Goal: Task Accomplishment & Management: Manage account settings

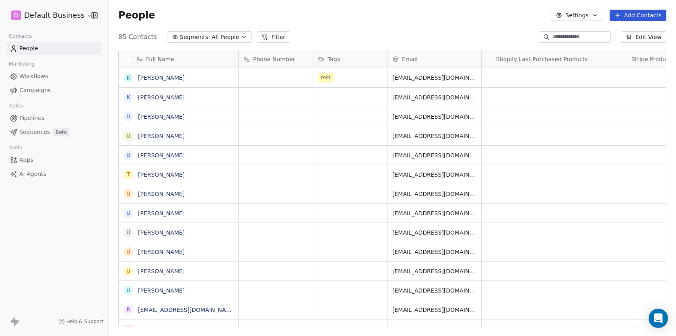
scroll to position [296, 568]
click at [23, 21] on html "D Default Business Contacts People Marketing Workflows Campaigns Sales Pipeline…" at bounding box center [338, 168] width 676 height 336
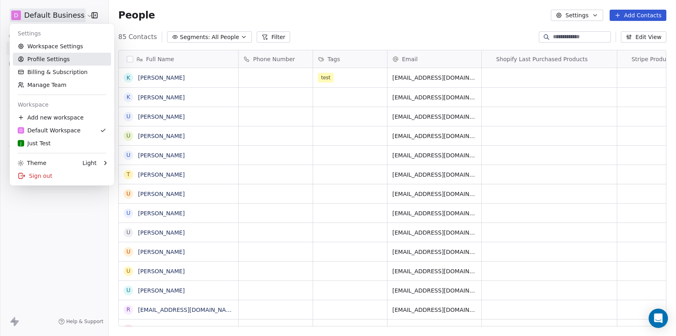
click at [50, 59] on link "Profile Settings" at bounding box center [62, 59] width 98 height 13
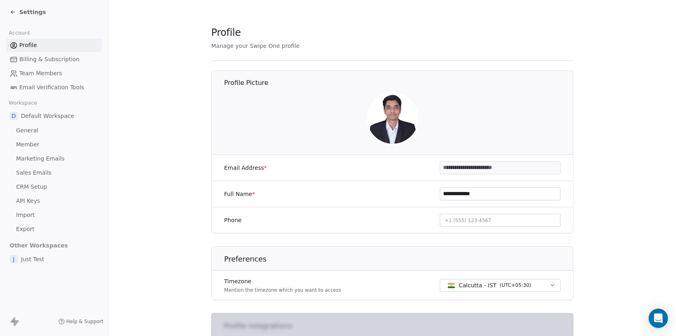
click at [39, 12] on span "Settings" at bounding box center [32, 12] width 27 height 8
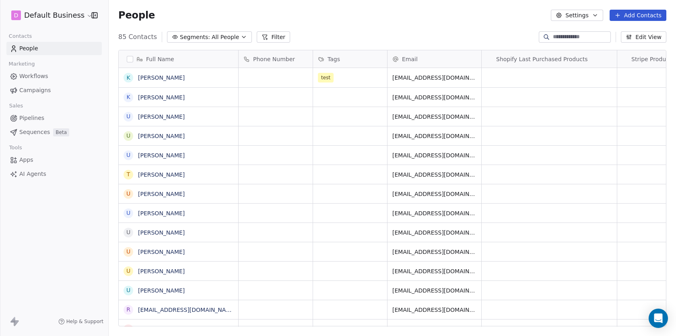
scroll to position [296, 568]
click at [45, 21] on html "D Default Business Contacts People Marketing Workflows Campaigns Sales Pipeline…" at bounding box center [338, 168] width 676 height 336
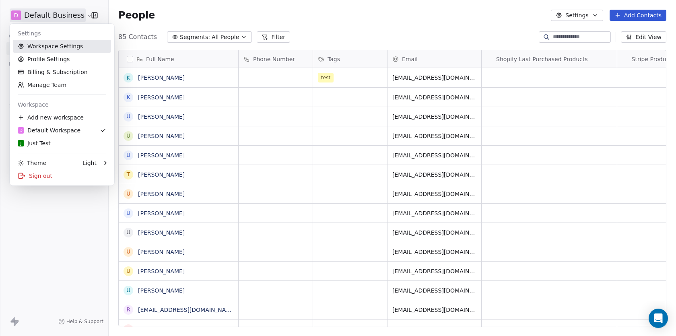
click at [50, 49] on link "Workspace Settings" at bounding box center [62, 46] width 98 height 13
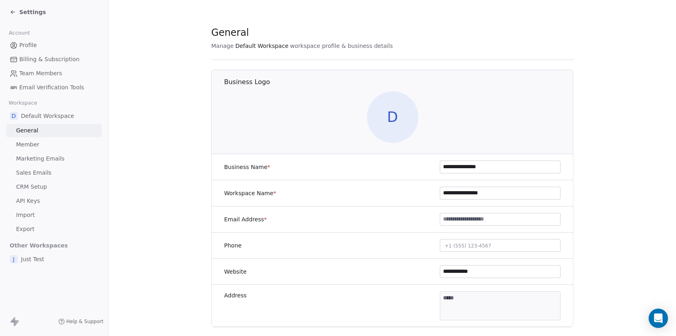
click at [36, 11] on span "Settings" at bounding box center [32, 12] width 27 height 8
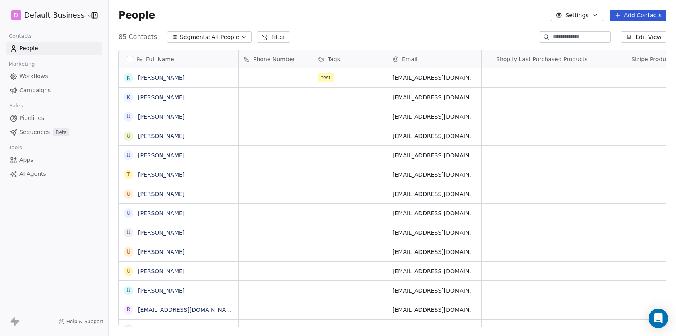
scroll to position [296, 568]
click at [36, 11] on html "D Default Business Contacts People Marketing Workflows Campaigns Sales Pipeline…" at bounding box center [338, 168] width 676 height 336
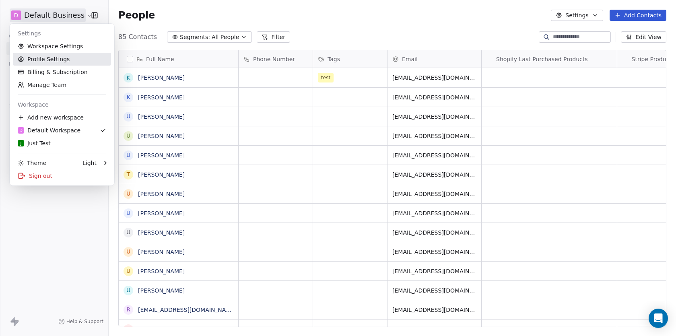
click at [43, 57] on link "Profile Settings" at bounding box center [62, 59] width 98 height 13
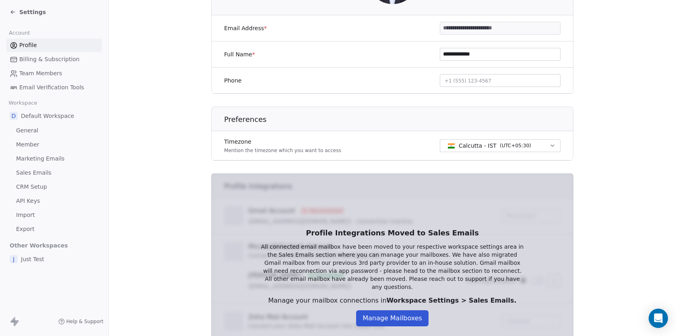
scroll to position [211, 0]
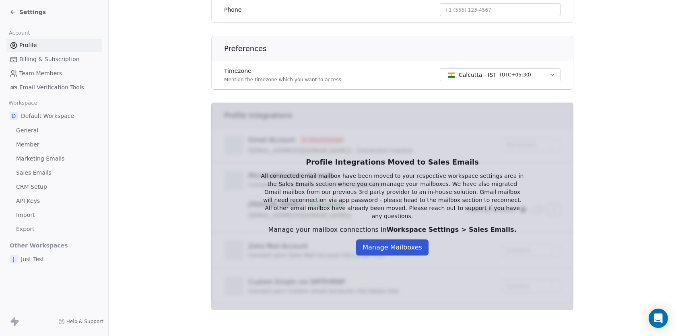
click at [22, 7] on div "Settings" at bounding box center [56, 11] width 92 height 11
click at [34, 13] on span "Settings" at bounding box center [32, 12] width 27 height 8
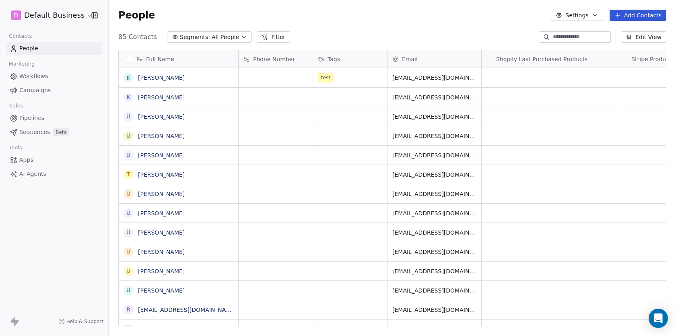
scroll to position [296, 568]
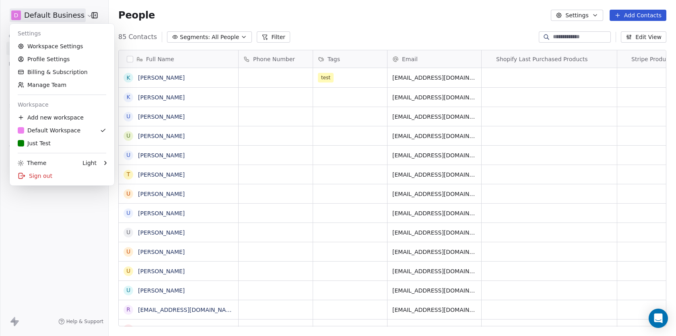
click at [35, 13] on html "D Default Business Contacts People Marketing Workflows Campaigns Sales Pipeline…" at bounding box center [338, 168] width 676 height 336
click at [53, 237] on html "D Default Business Contacts People Marketing Workflows Campaigns Sales Pipeline…" at bounding box center [338, 168] width 676 height 336
click at [51, 15] on html "D Default Business Contacts People Marketing Workflows Campaigns Sales Pipeline…" at bounding box center [338, 168] width 676 height 336
click at [52, 56] on link "Profile Settings" at bounding box center [62, 59] width 98 height 13
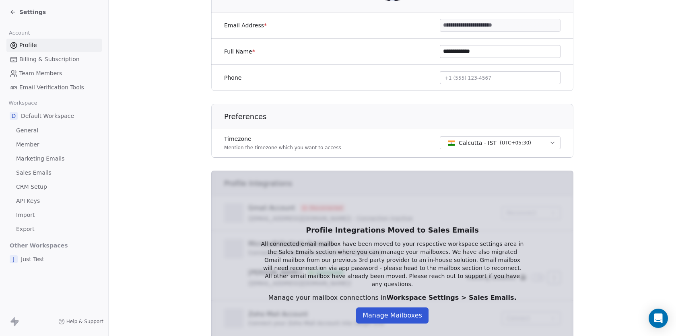
scroll to position [152, 0]
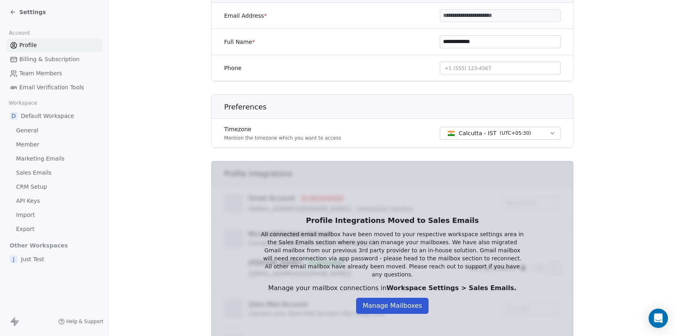
click at [376, 308] on button "Manage Mailboxes" at bounding box center [392, 306] width 72 height 16
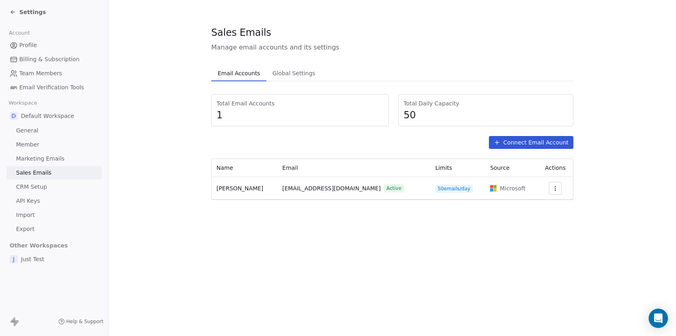
click at [556, 190] on icon "button" at bounding box center [555, 188] width 6 height 6
click at [411, 223] on html "Settings Account Profile Billing & Subscription Team Members Email Verification…" at bounding box center [338, 168] width 676 height 336
click at [556, 193] on button "button" at bounding box center [555, 188] width 13 height 13
click at [546, 221] on span "Delete" at bounding box center [540, 219] width 19 height 8
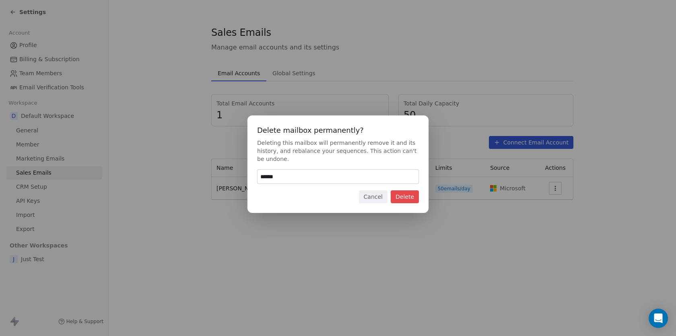
type input "******"
click at [406, 198] on button "Delete" at bounding box center [405, 196] width 28 height 13
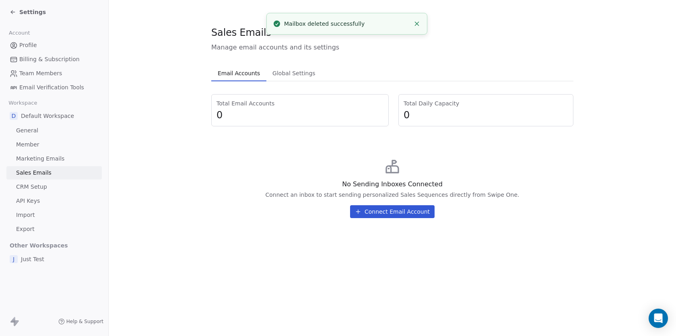
click at [413, 207] on button "Connect Email Account" at bounding box center [392, 211] width 85 height 13
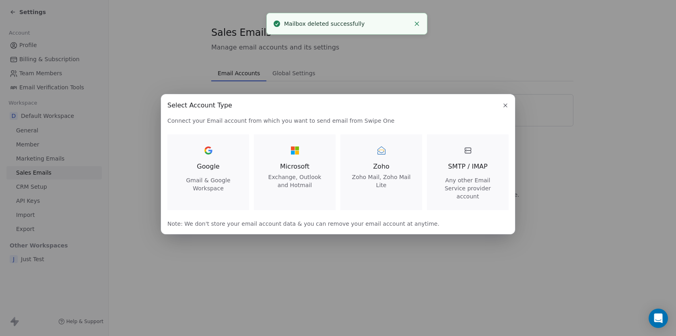
click at [316, 184] on span "Exchange, Outlook and Hotmail" at bounding box center [295, 181] width 62 height 16
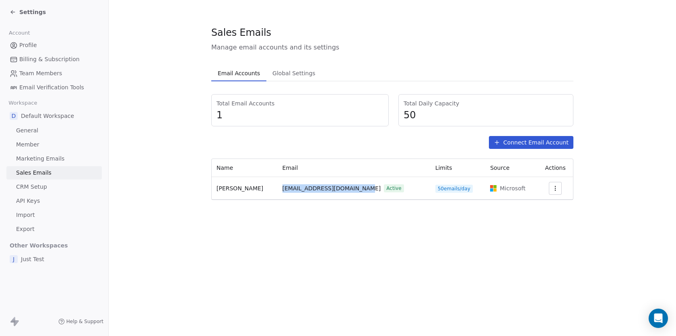
drag, startPoint x: 276, startPoint y: 188, endPoint x: 355, endPoint y: 189, distance: 78.9
click at [355, 189] on td "[EMAIL_ADDRESS][DOMAIN_NAME] Active" at bounding box center [354, 188] width 153 height 23
copy span "[EMAIL_ADDRESS][DOMAIN_NAME]"
